Goal: Find specific page/section: Find specific page/section

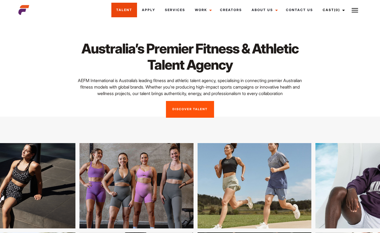
click at [118, 10] on link "Talent" at bounding box center [124, 10] width 26 height 15
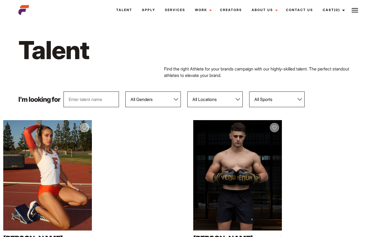
click at [24, 5] on img at bounding box center [23, 10] width 11 height 11
